Goal: Task Accomplishment & Management: Use online tool/utility

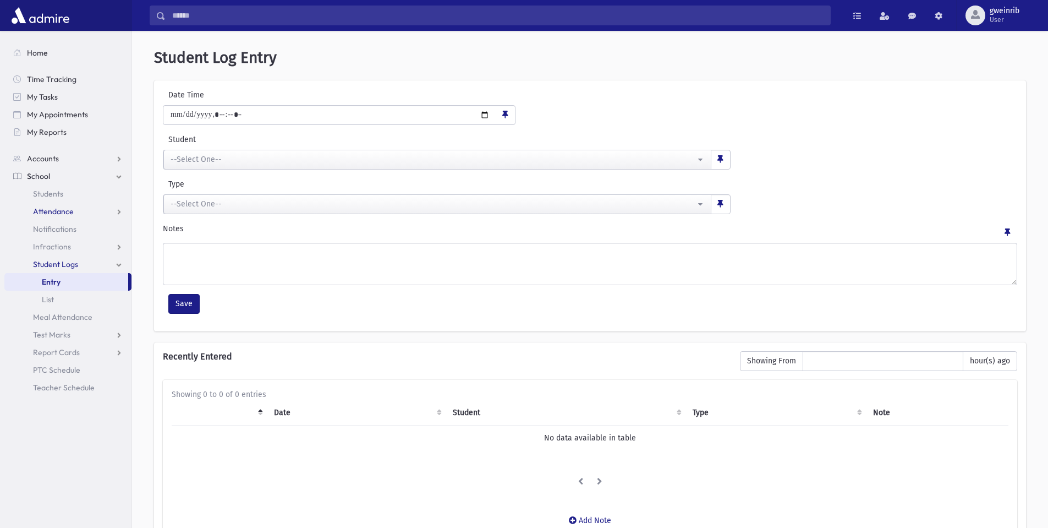
click at [57, 210] on span "Attendance" at bounding box center [53, 211] width 41 height 10
click at [65, 226] on link "Entry" at bounding box center [67, 229] width 127 height 18
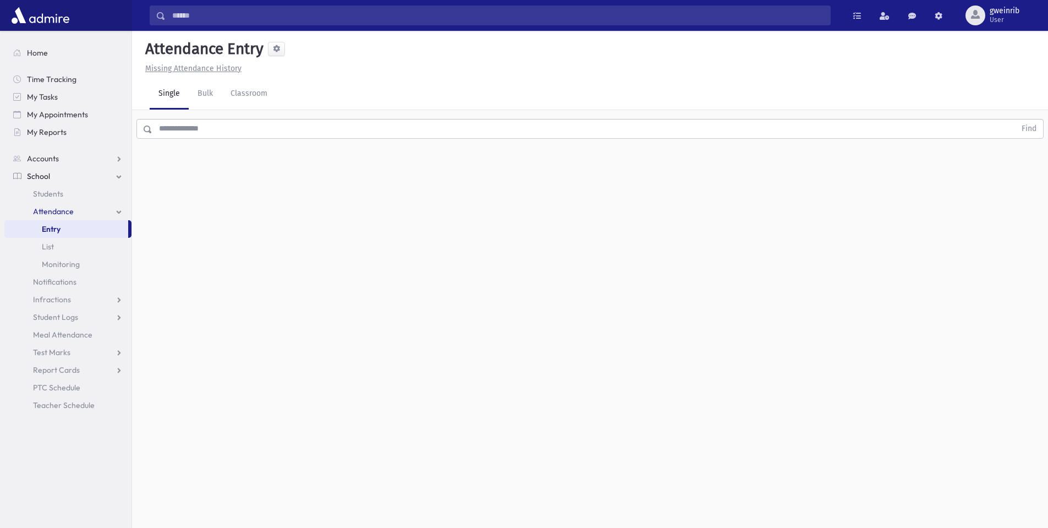
click at [170, 130] on input "text" at bounding box center [583, 129] width 863 height 20
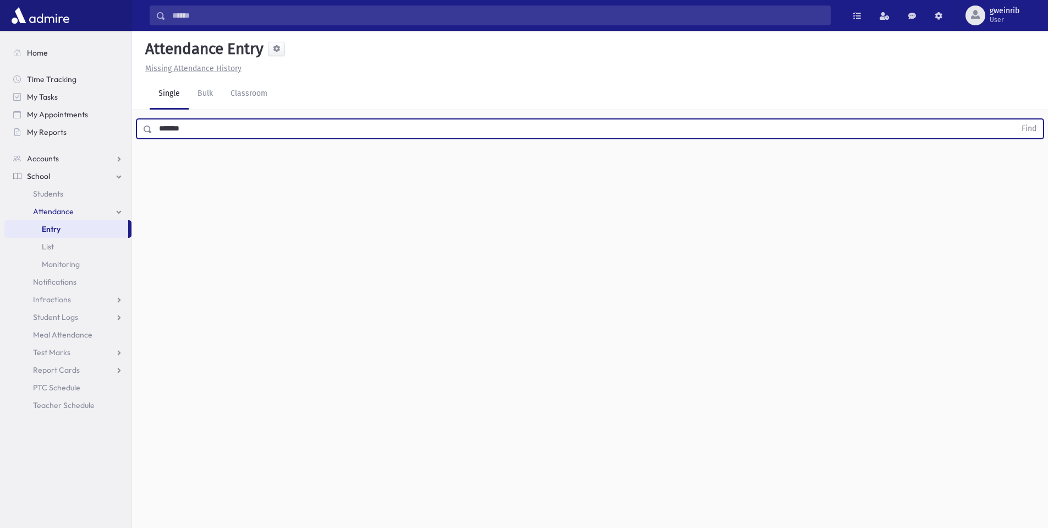
click at [1015, 119] on button "Find" at bounding box center [1029, 128] width 28 height 19
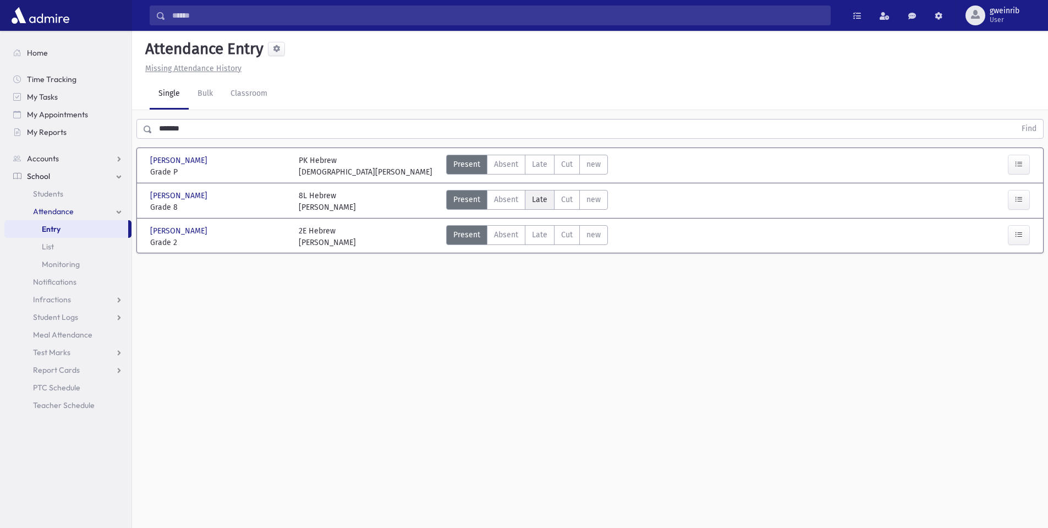
click at [537, 196] on span "Late" at bounding box center [539, 200] width 15 height 12
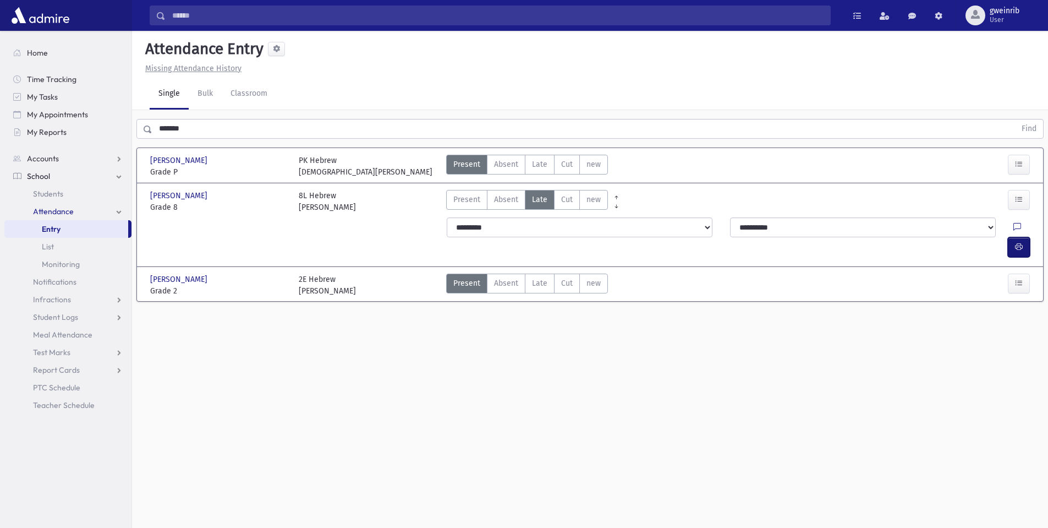
click at [1017, 242] on icon "button" at bounding box center [1019, 246] width 8 height 9
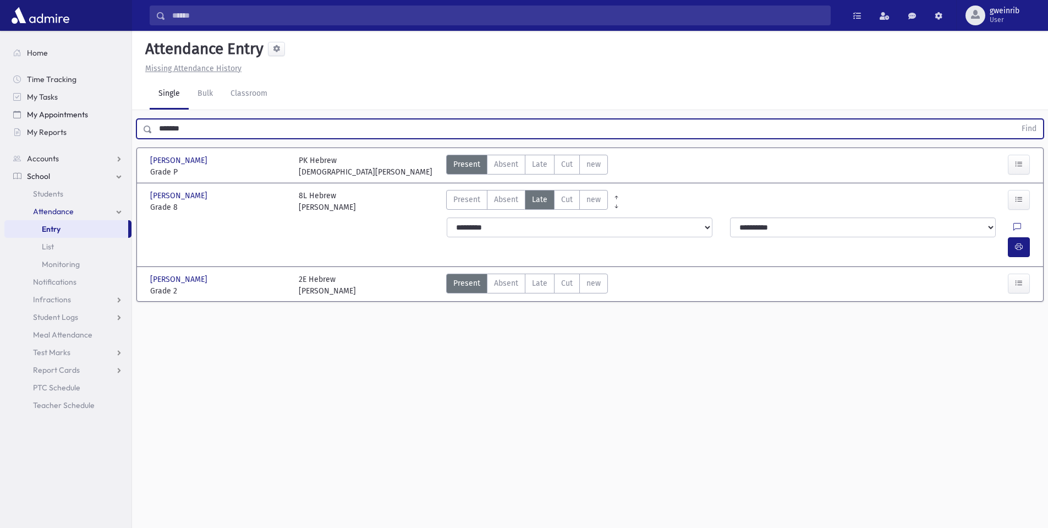
drag, startPoint x: 188, startPoint y: 133, endPoint x: 114, endPoint y: 109, distance: 77.6
click at [114, 109] on div "Search Results All Accounts" at bounding box center [524, 276] width 1048 height 552
click at [1015, 119] on button "Find" at bounding box center [1029, 128] width 28 height 19
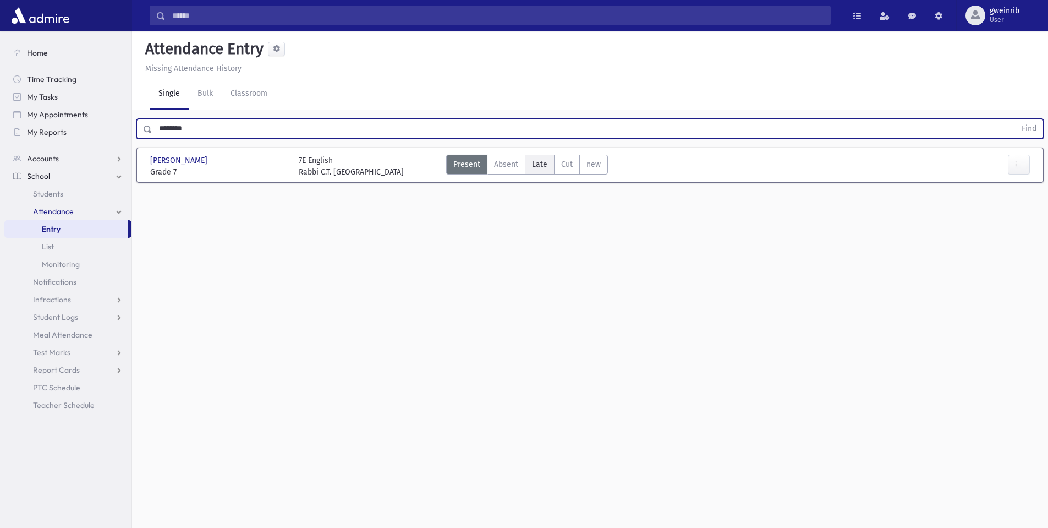
click at [540, 165] on span "Late" at bounding box center [539, 164] width 15 height 12
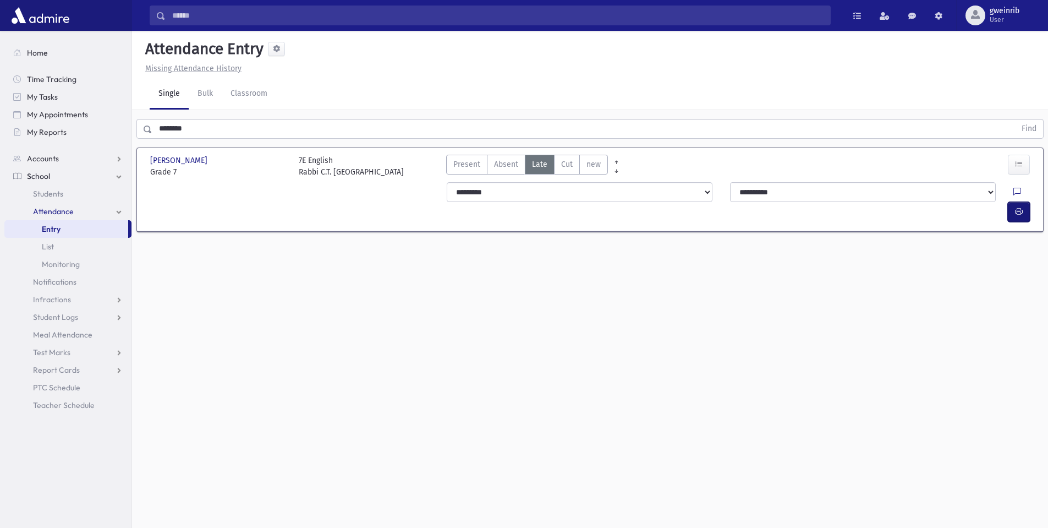
click at [1021, 207] on icon "button" at bounding box center [1019, 211] width 8 height 9
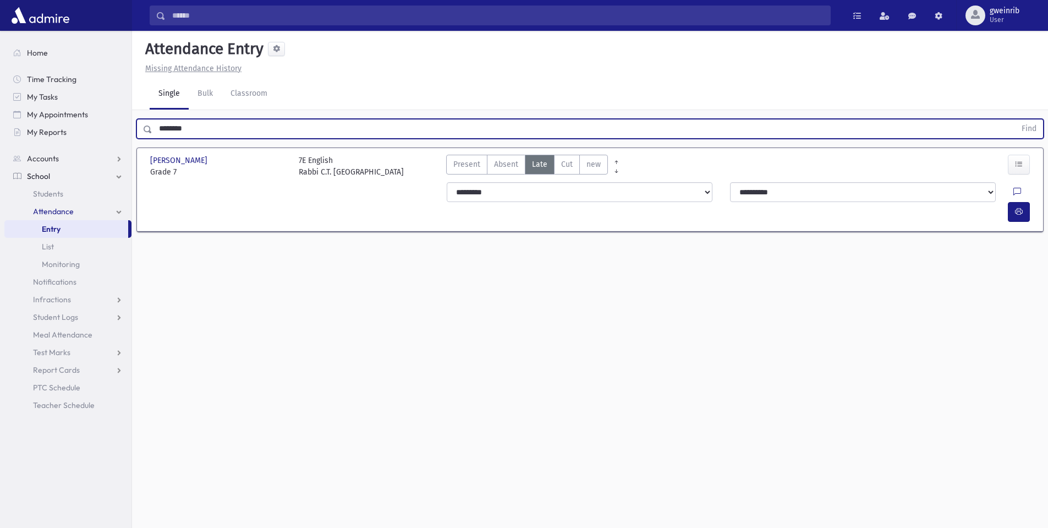
drag, startPoint x: 221, startPoint y: 129, endPoint x: -4, endPoint y: 138, distance: 225.2
click at [0, 138] on html "Search Results All Accounts Students" at bounding box center [524, 264] width 1048 height 528
click at [1015, 119] on button "Find" at bounding box center [1029, 128] width 28 height 19
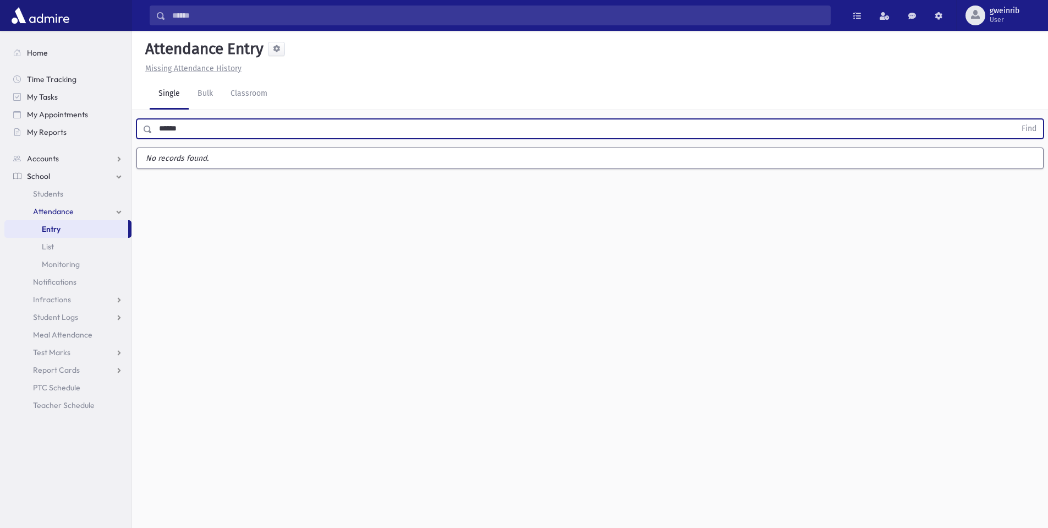
type input "******"
click at [1015, 119] on button "Find" at bounding box center [1029, 128] width 28 height 19
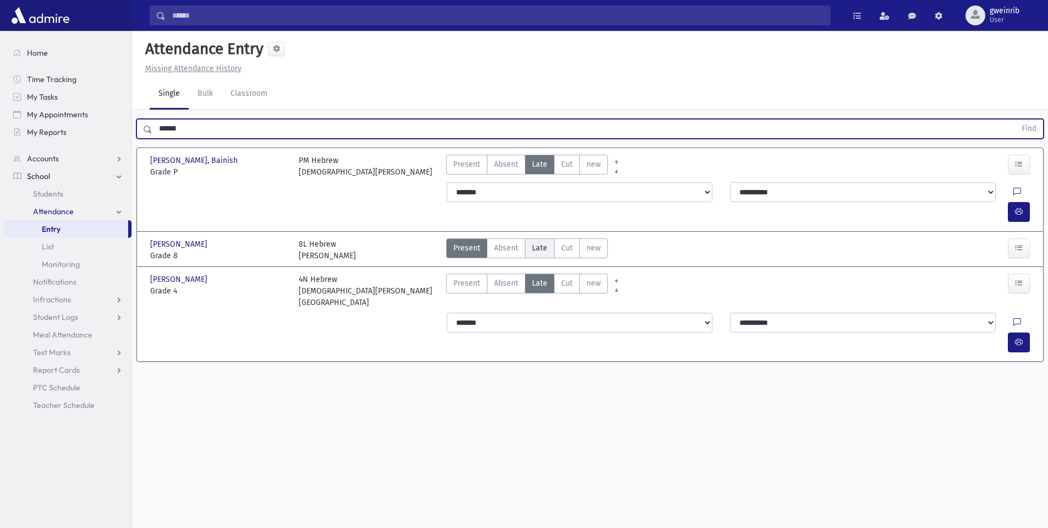
click at [540, 242] on span "Late" at bounding box center [539, 248] width 15 height 12
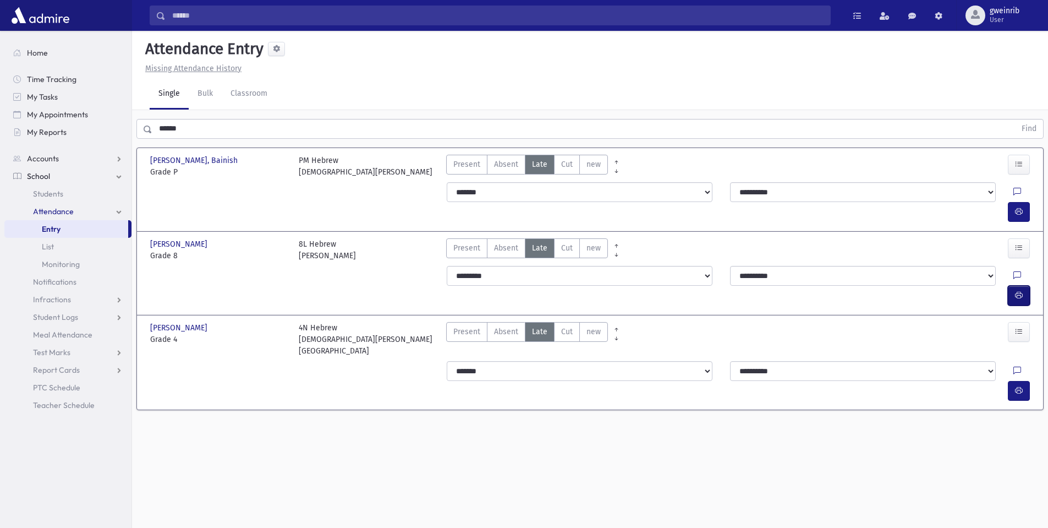
click at [1013, 286] on button "button" at bounding box center [1019, 296] width 22 height 20
